Goal: Obtain resource: Download file/media

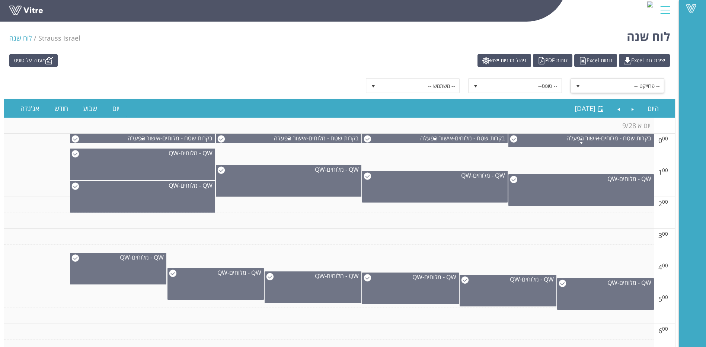
click at [577, 84] on span "select" at bounding box center [578, 86] width 6 height 6
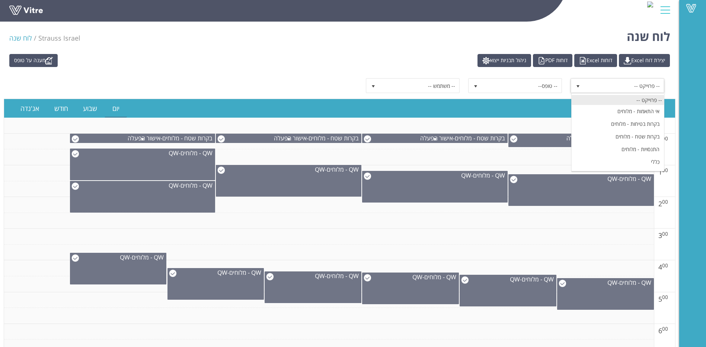
click at [598, 103] on div "-- פרוייקט --" at bounding box center [618, 100] width 92 height 10
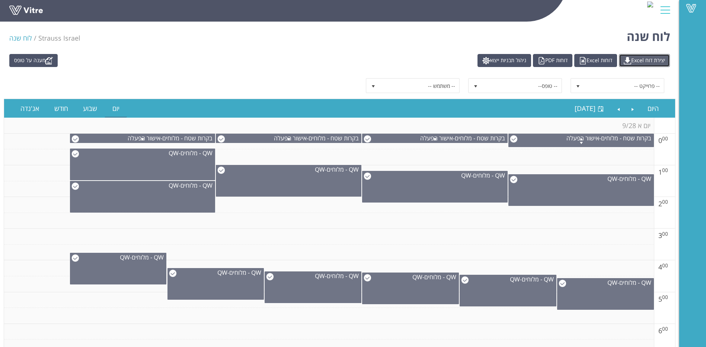
click at [635, 59] on link "יצירת דוח Excel" at bounding box center [644, 60] width 51 height 13
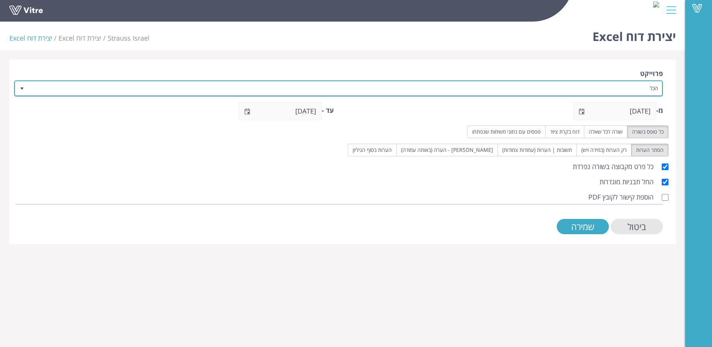
click at [21, 90] on span "select" at bounding box center [22, 89] width 6 height 6
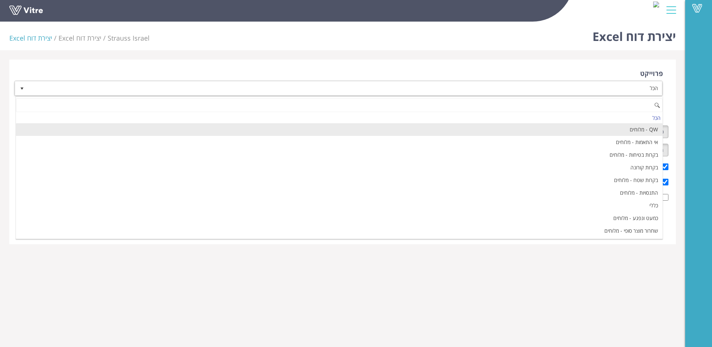
click at [555, 129] on li "QW - מלוחים" at bounding box center [339, 129] width 646 height 13
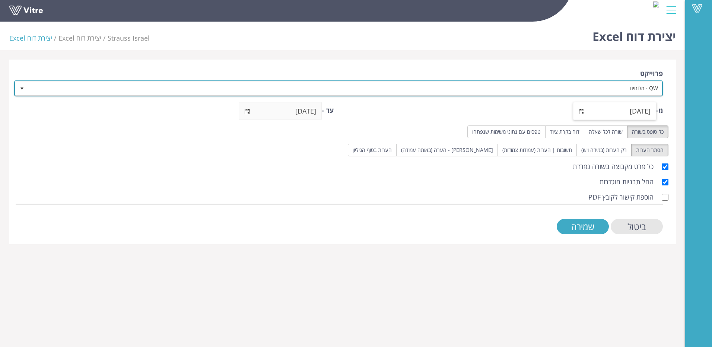
click at [584, 111] on span "select" at bounding box center [581, 112] width 6 height 6
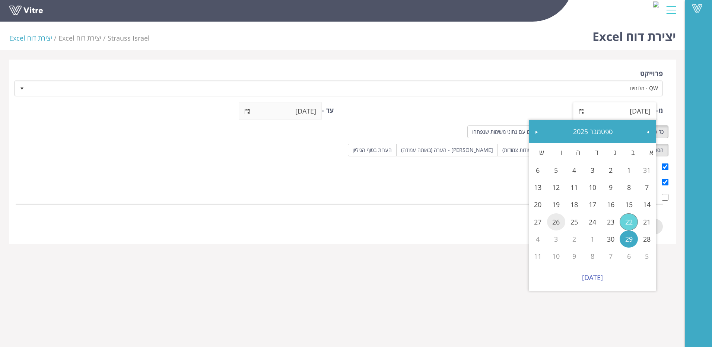
click at [551, 218] on link "26" at bounding box center [556, 221] width 18 height 17
type input "26/09/2025"
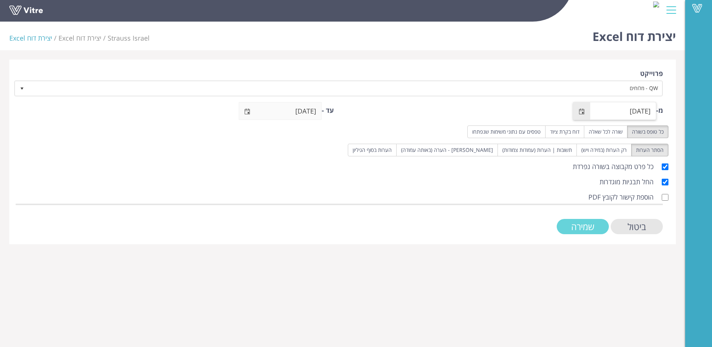
click at [578, 226] on input "שמירה" at bounding box center [582, 226] width 52 height 15
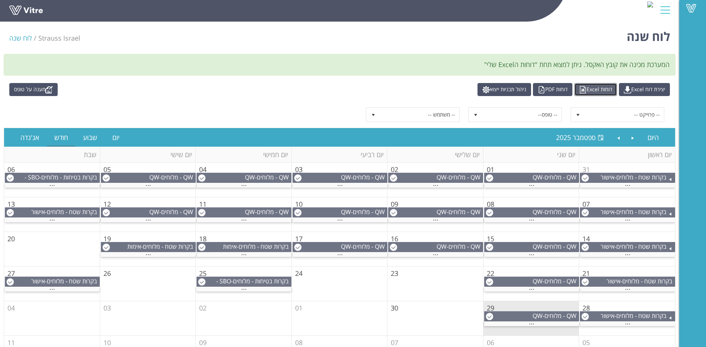
click at [593, 91] on link "דוחות Excel" at bounding box center [595, 89] width 43 height 13
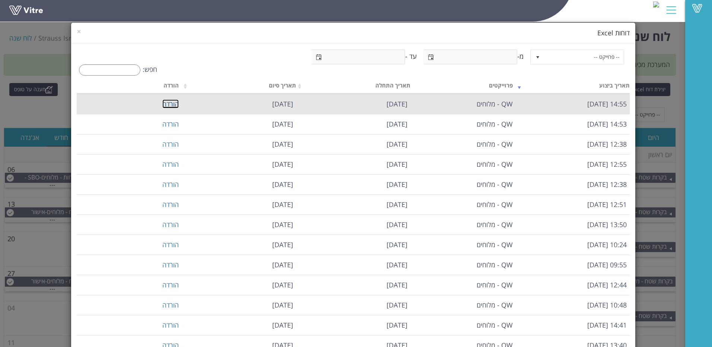
click at [176, 103] on link "הורדה" at bounding box center [170, 103] width 16 height 9
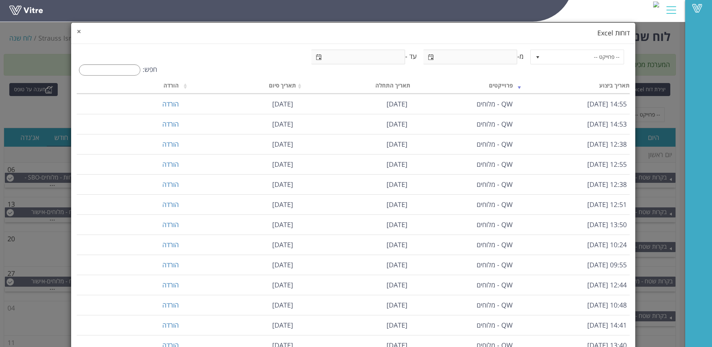
click at [81, 32] on span "×" at bounding box center [79, 31] width 4 height 10
